Goal: Transaction & Acquisition: Subscribe to service/newsletter

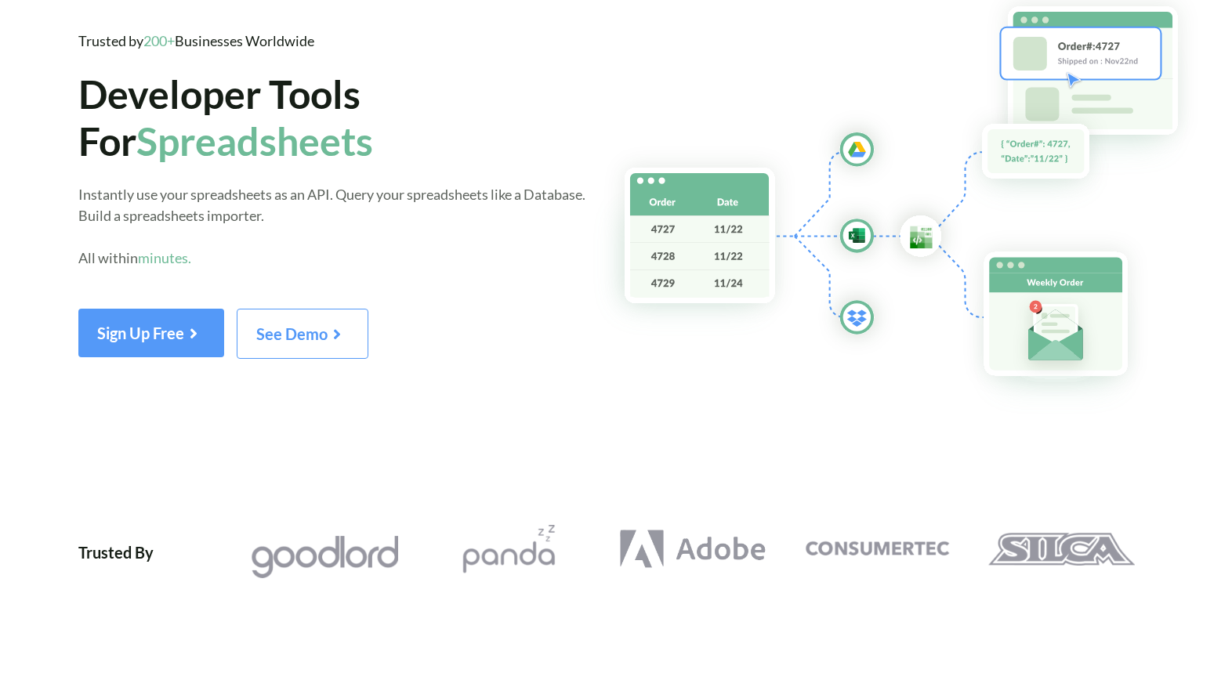
scroll to position [92, 0]
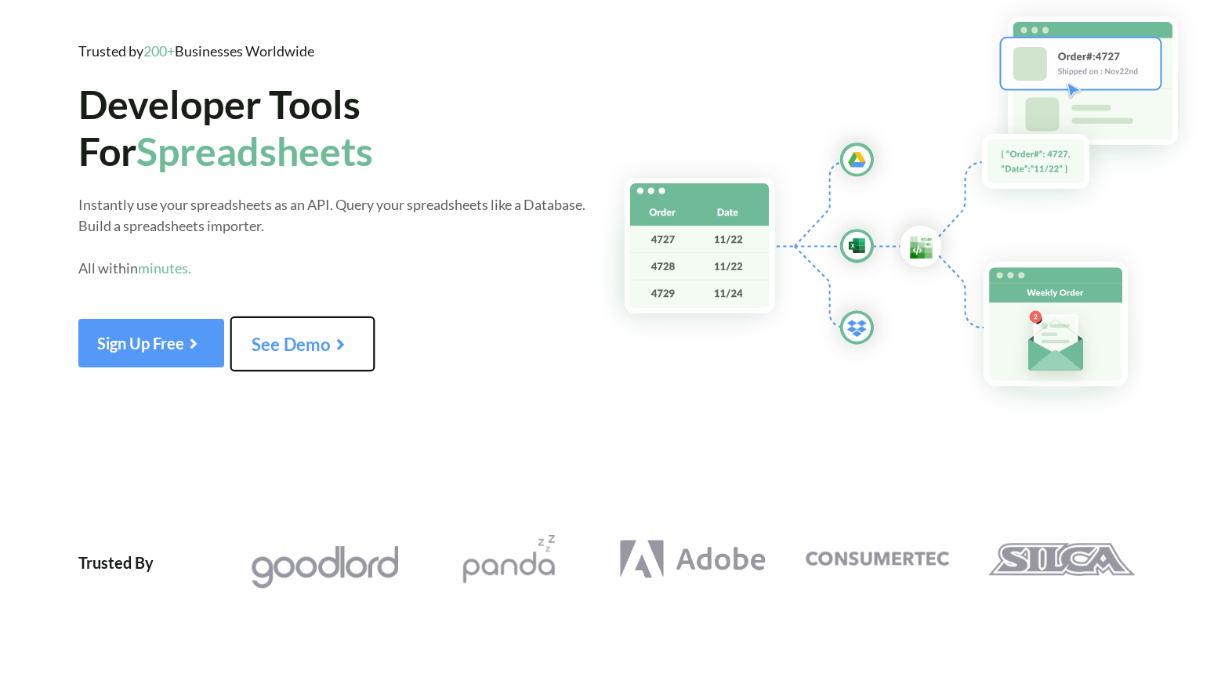
click at [342, 348] on icon at bounding box center [340, 339] width 20 height 17
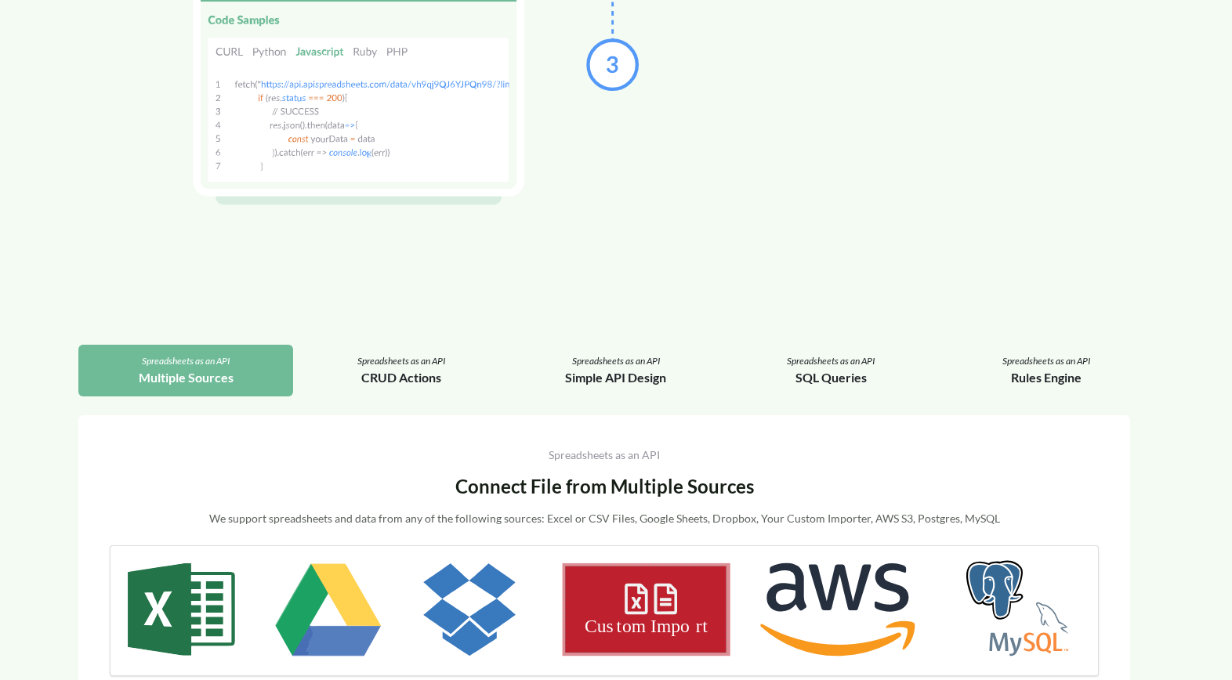
scroll to position [1667, 0]
click at [408, 374] on div "CRUD Actions" at bounding box center [401, 376] width 190 height 19
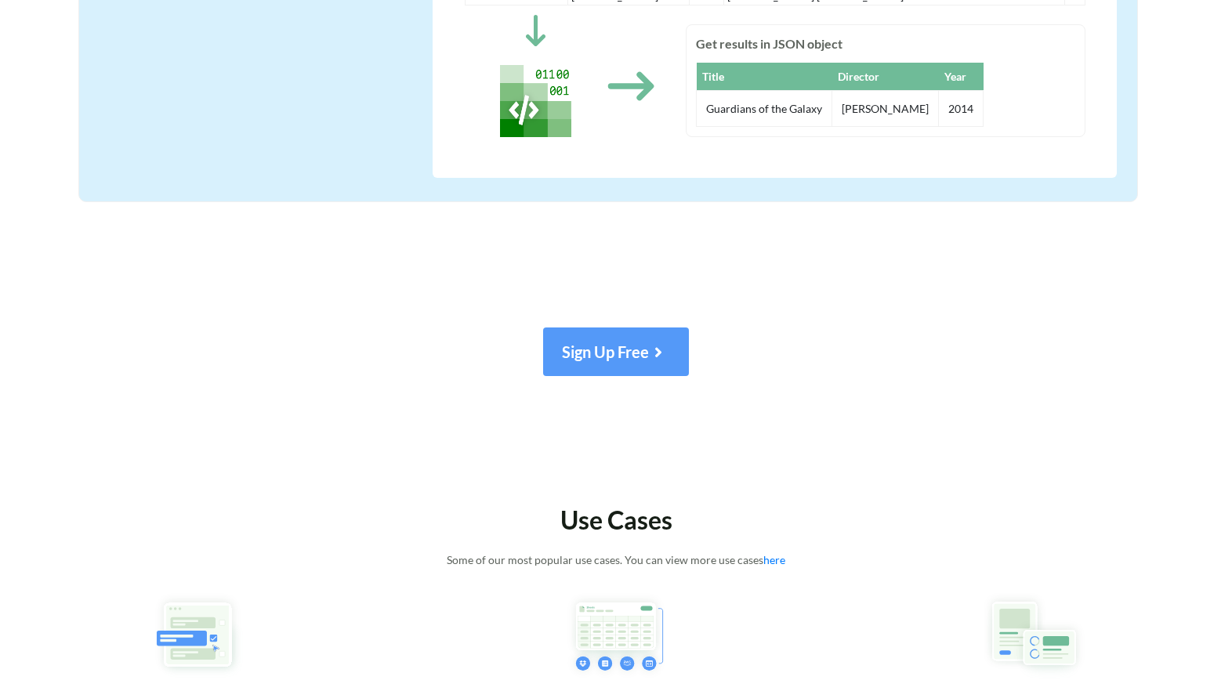
scroll to position [5077, 0]
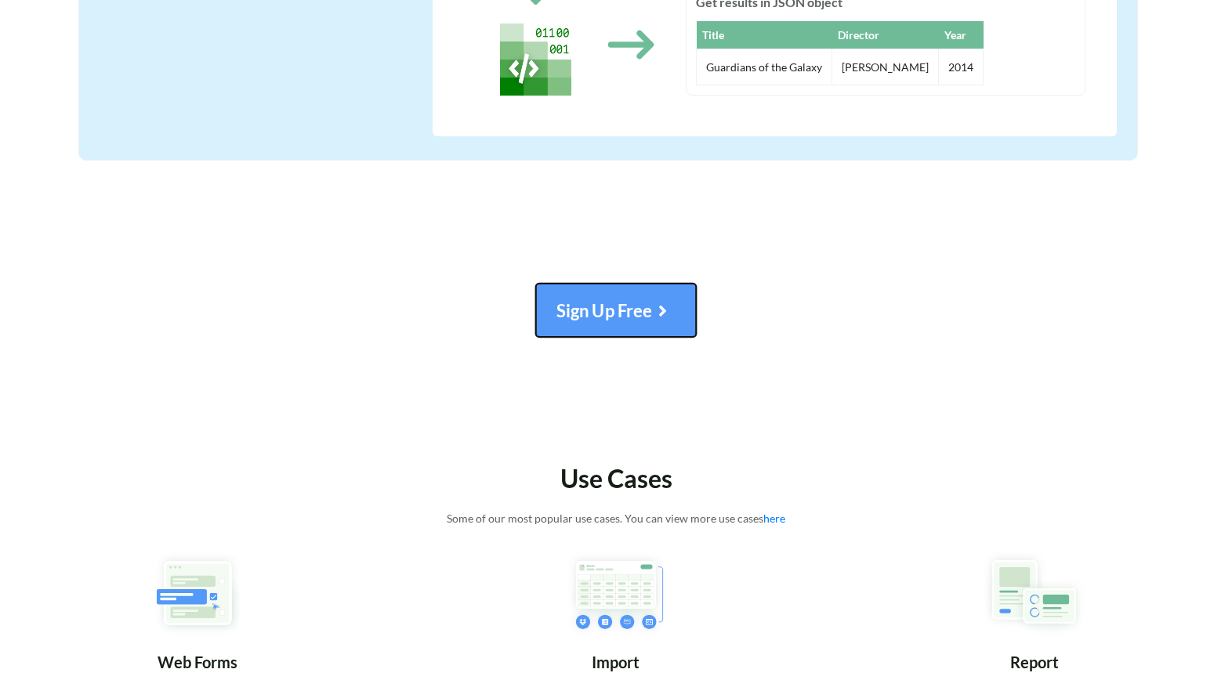
click at [613, 300] on span "Sign Up Free" at bounding box center [615, 310] width 119 height 20
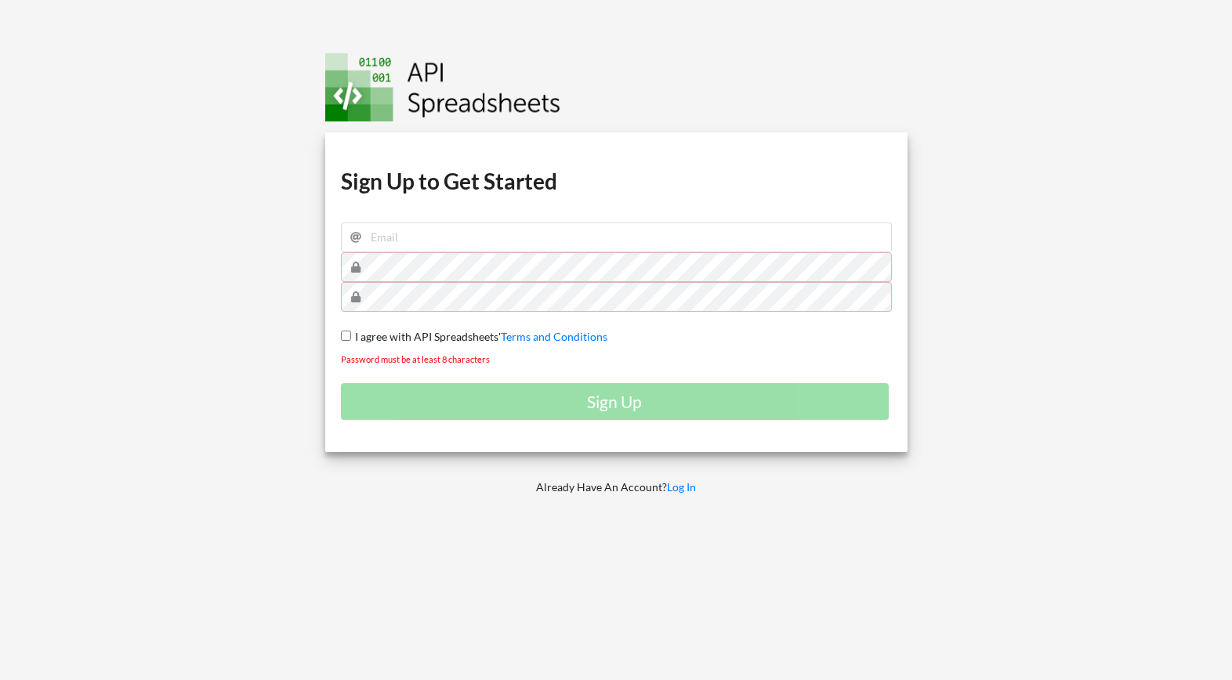
click at [637, 107] on div at bounding box center [621, 85] width 593 height 72
